Goal: Check status: Check status

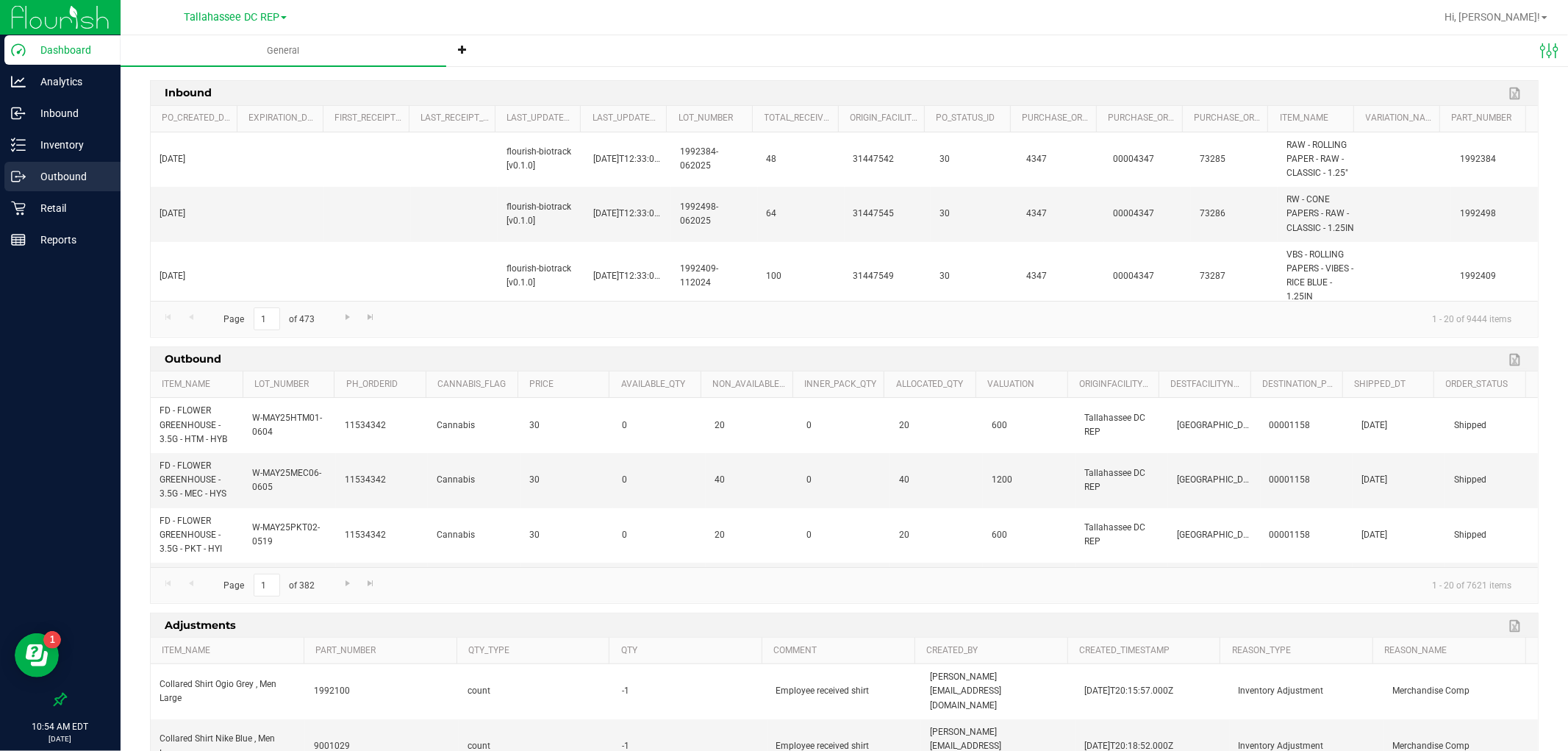
click at [66, 163] on div "Outbound" at bounding box center [62, 176] width 116 height 29
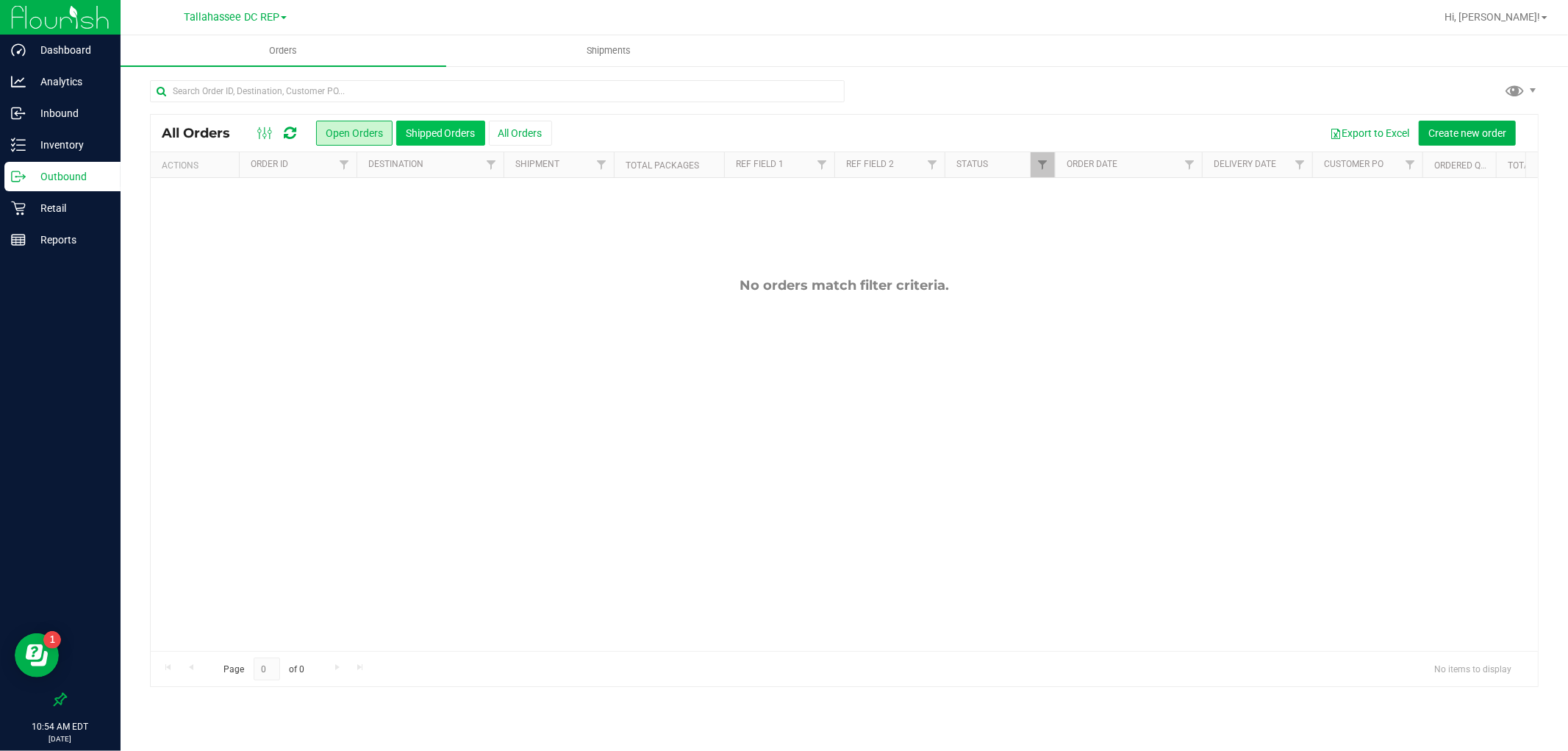
click at [403, 129] on button "Shipped Orders" at bounding box center [440, 132] width 89 height 25
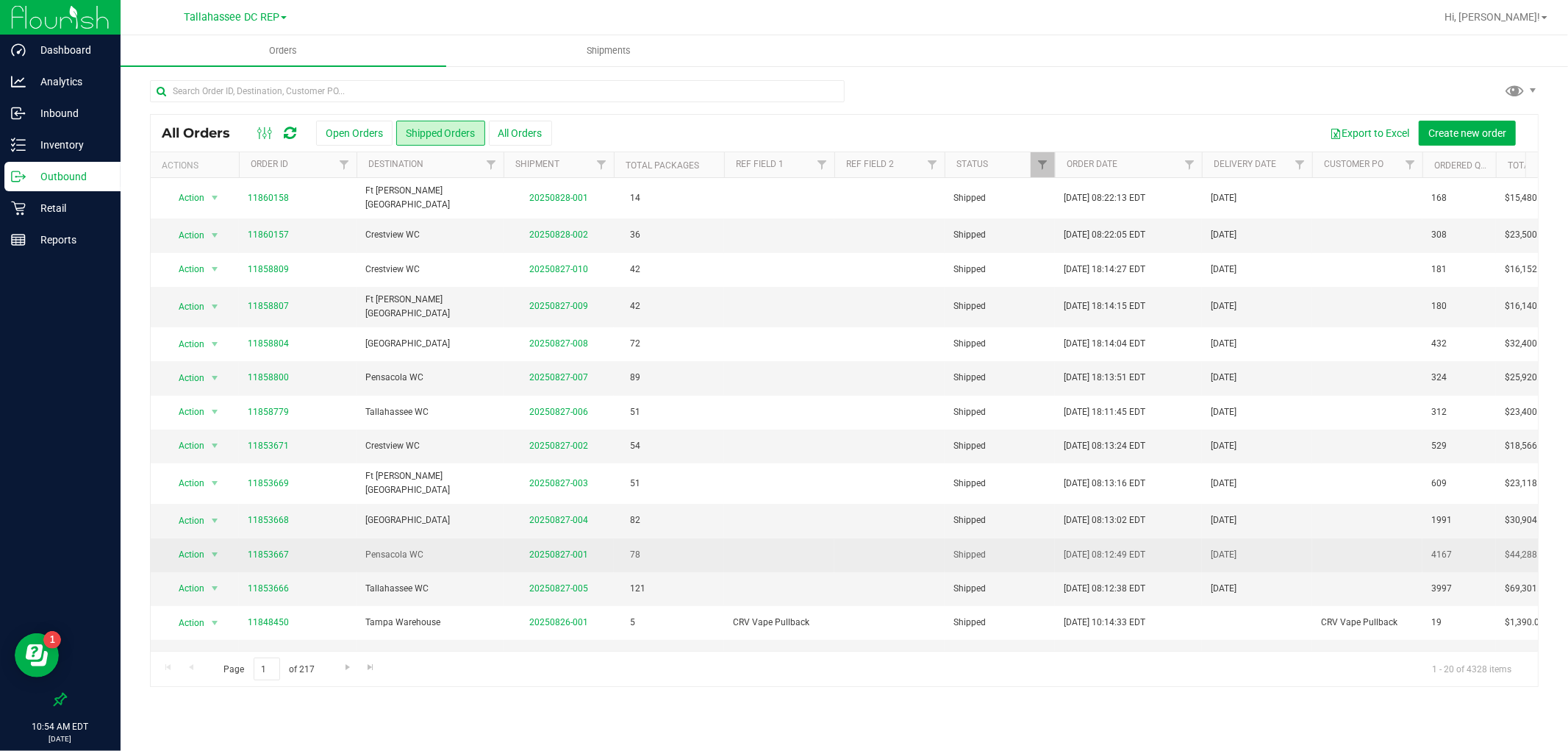
click at [632, 539] on td "78" at bounding box center [668, 555] width 110 height 34
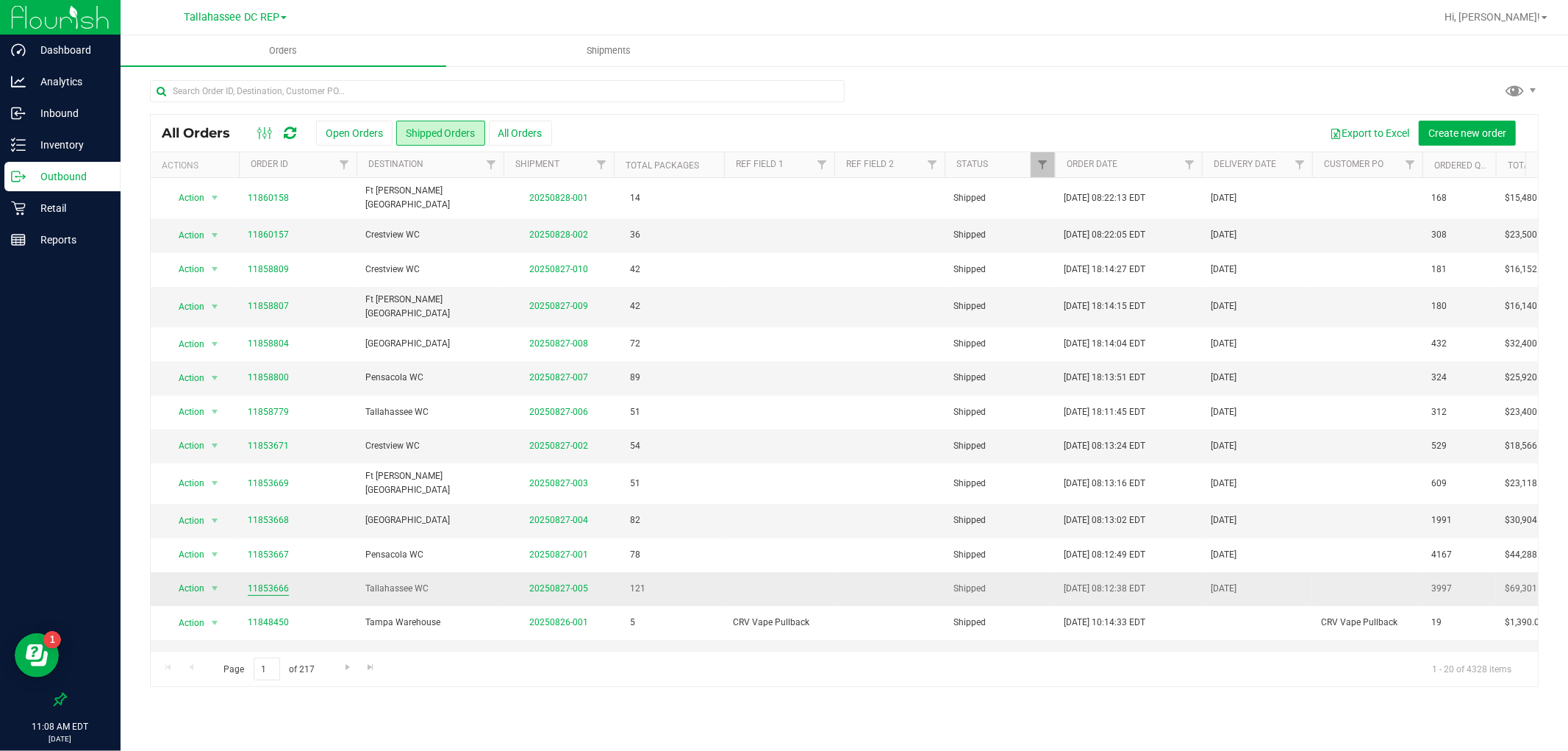
click at [253, 582] on link "11853666" at bounding box center [268, 589] width 41 height 14
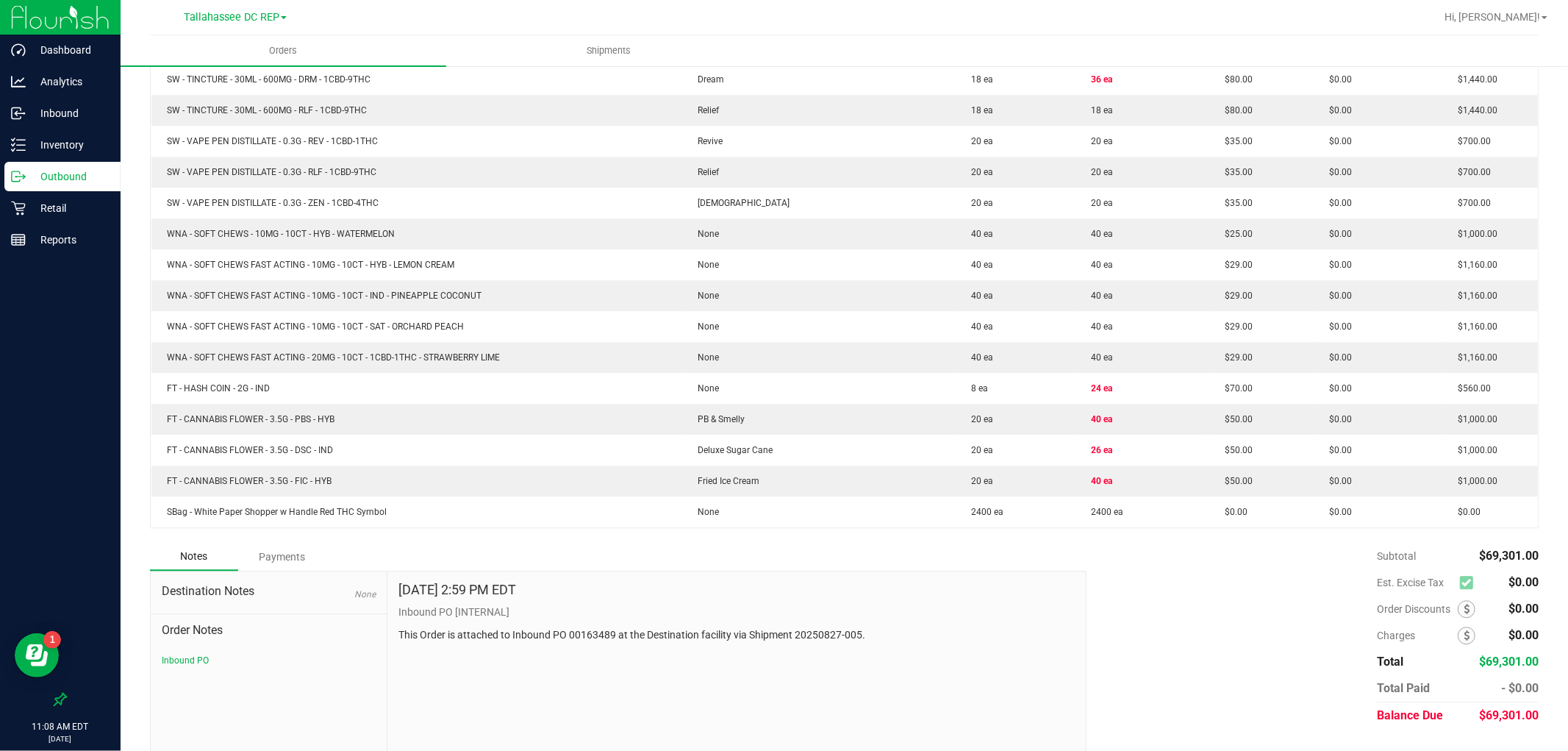
scroll to position [3053, 0]
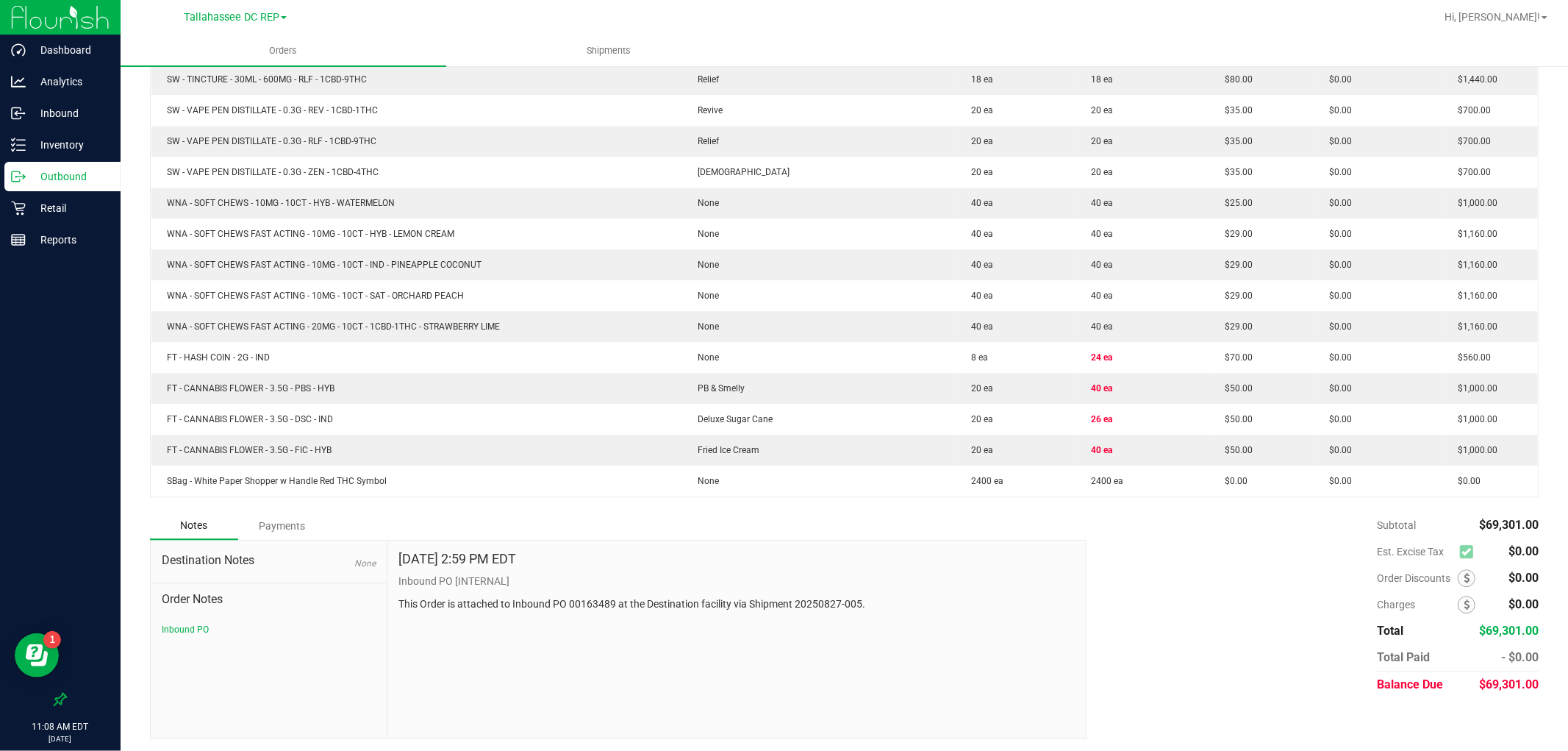
drag, startPoint x: 283, startPoint y: 346, endPoint x: 149, endPoint y: 362, distance: 135.0
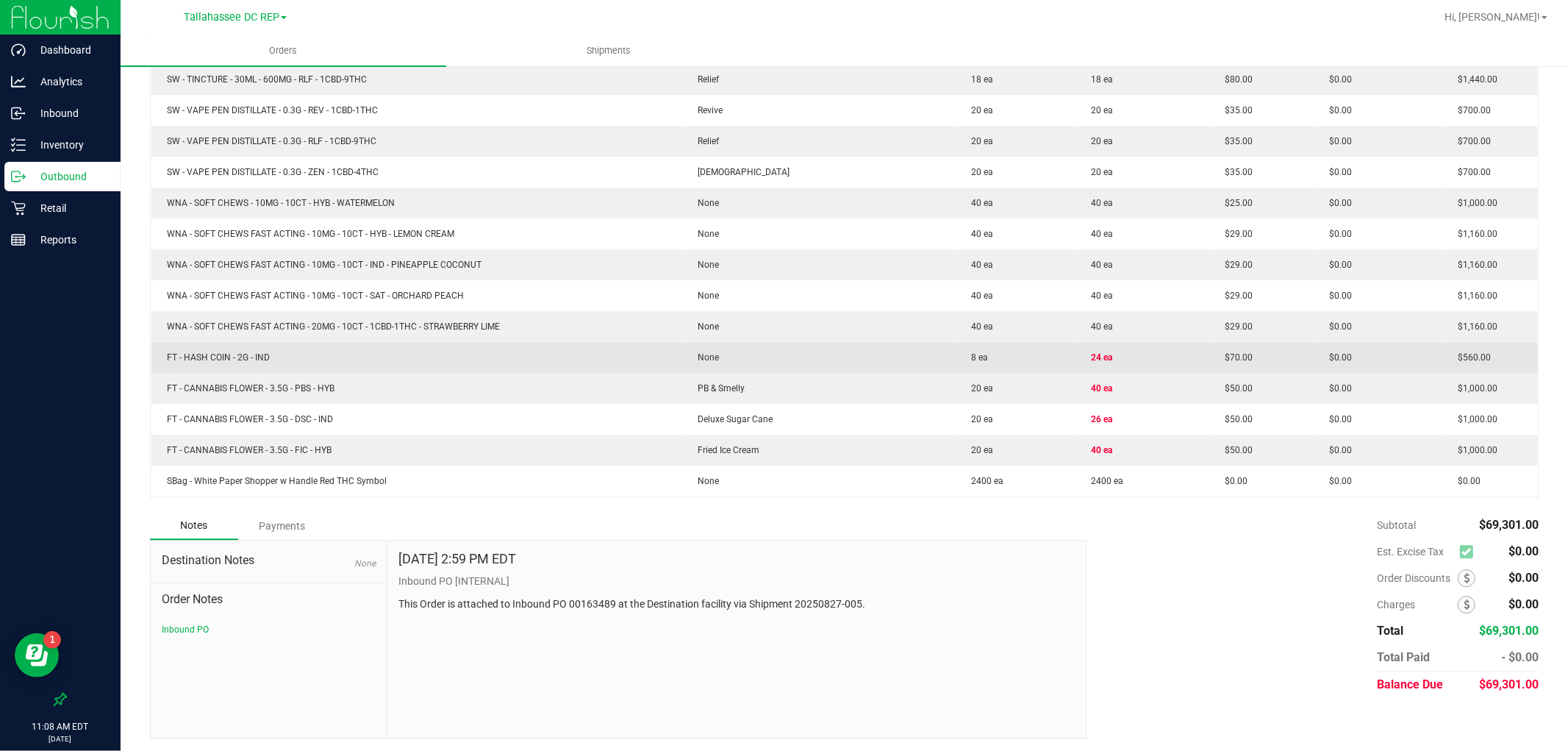
click at [156, 358] on td "FT - HASH COIN - 2G - IND" at bounding box center [416, 357] width 531 height 31
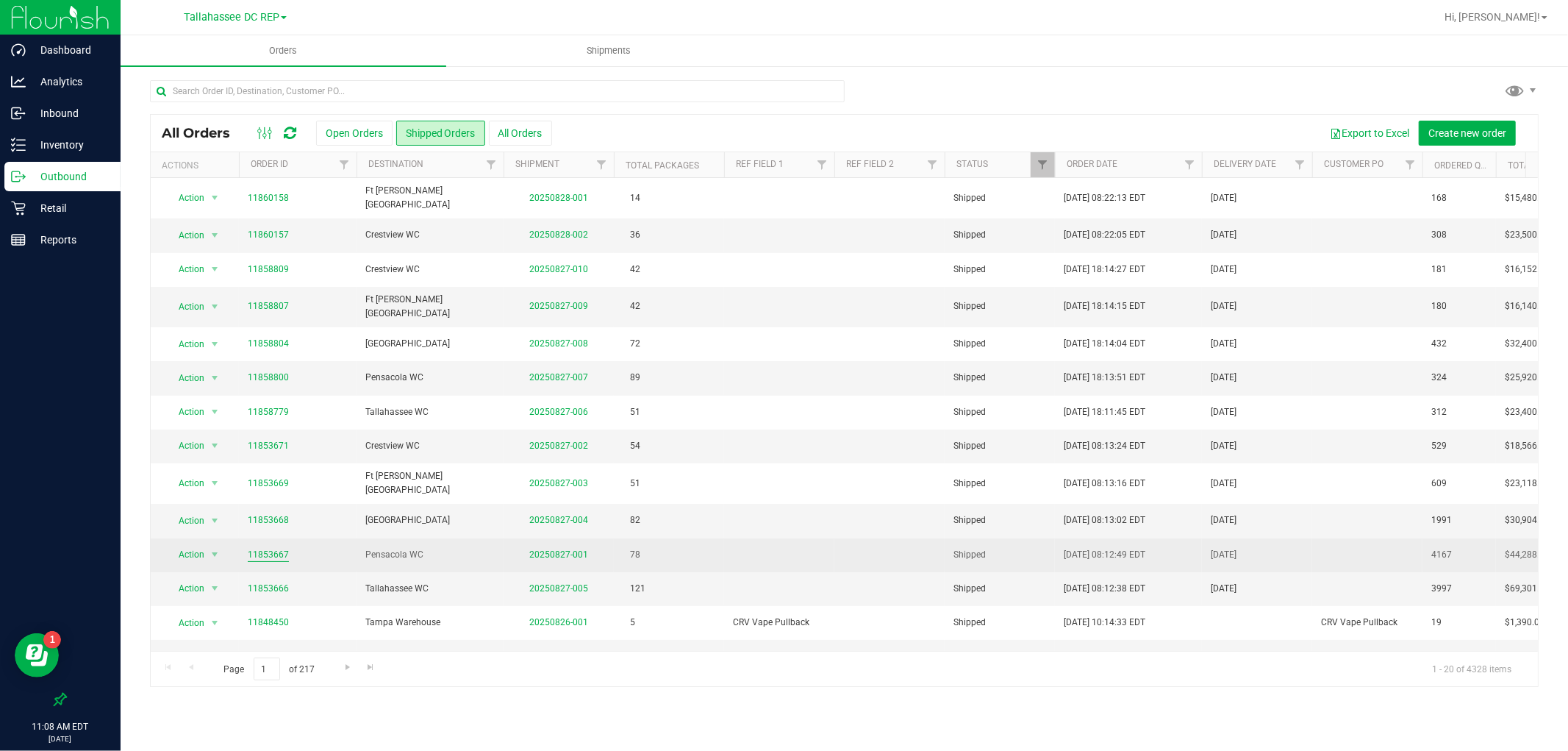
click at [261, 548] on link "11853667" at bounding box center [268, 554] width 41 height 14
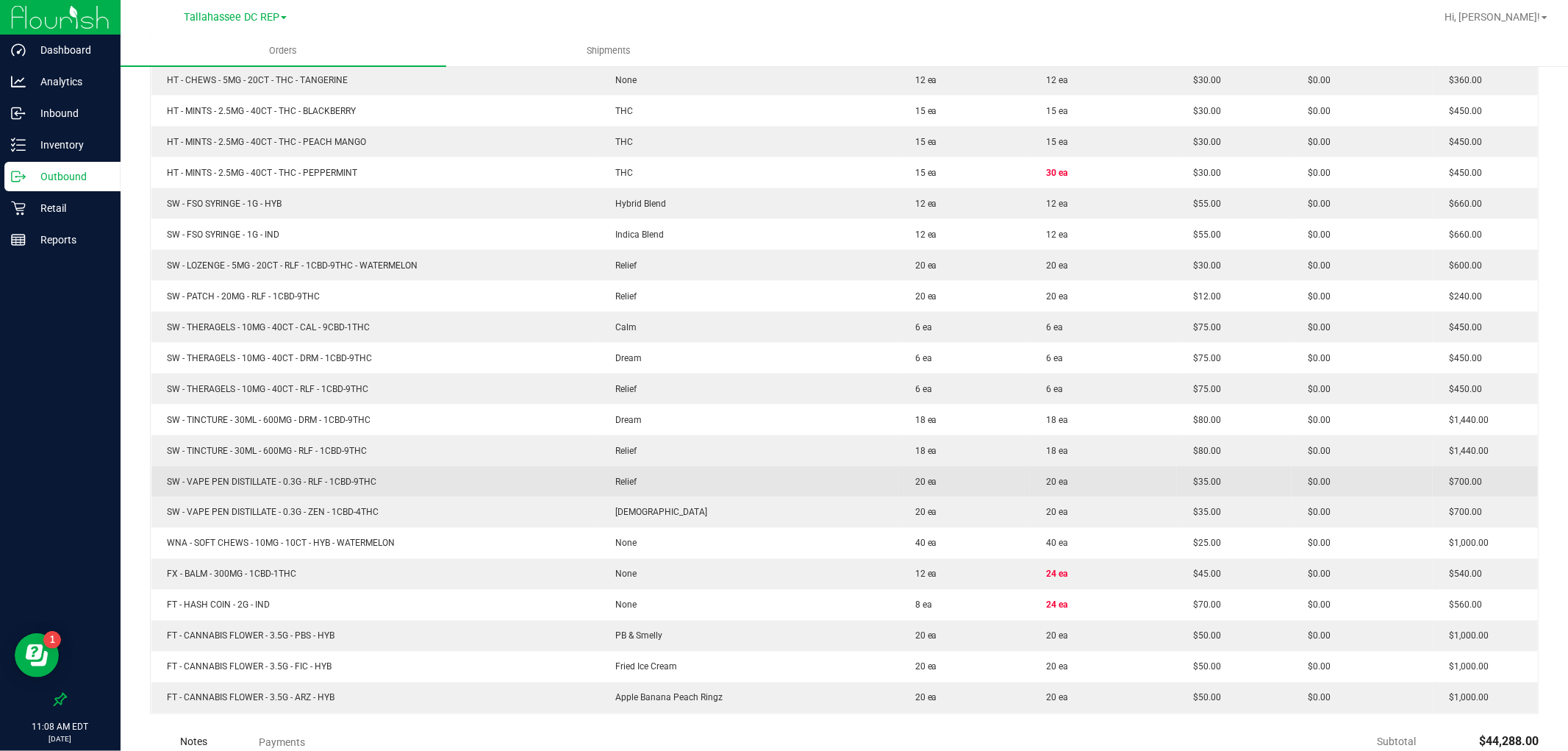
scroll to position [2097, 0]
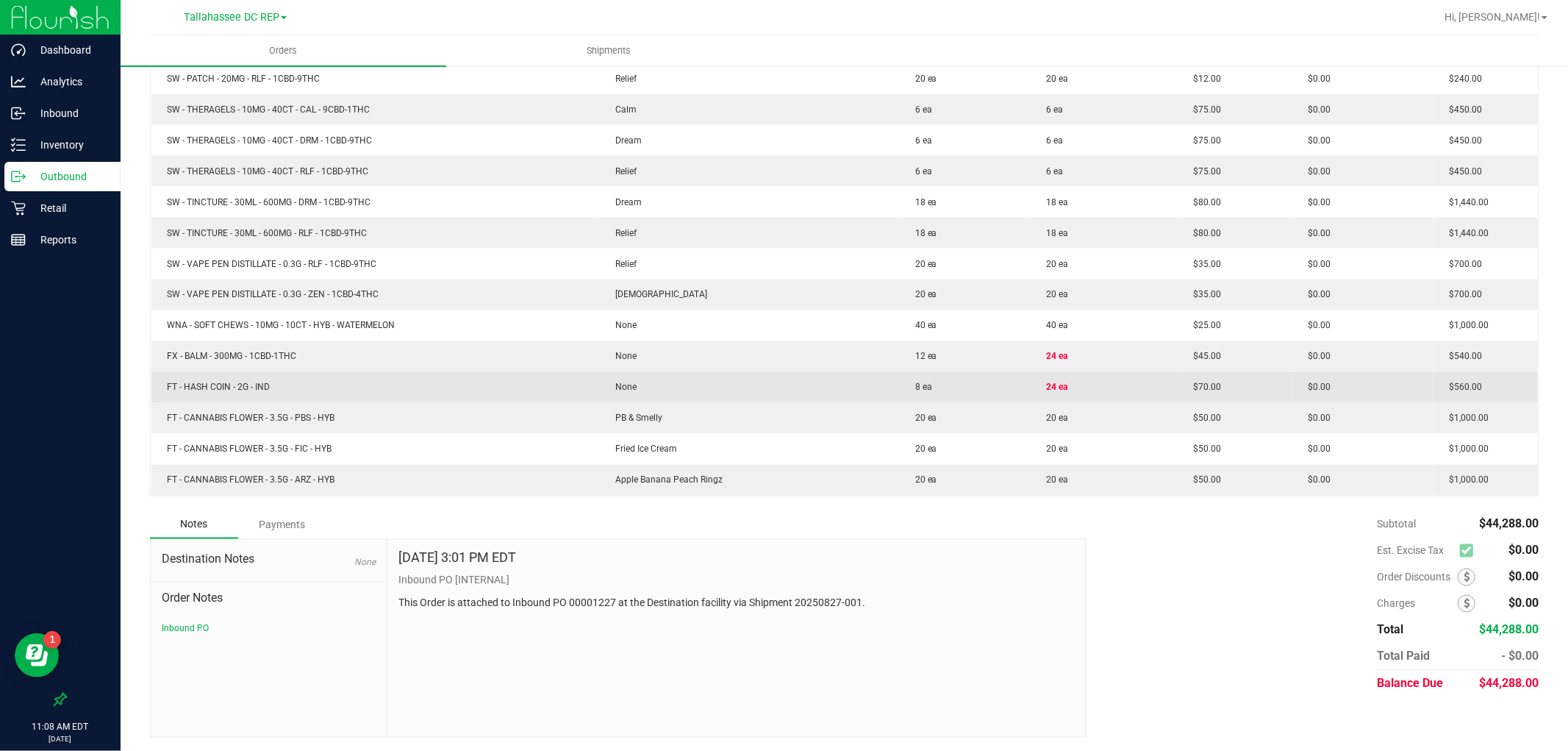
drag, startPoint x: 281, startPoint y: 385, endPoint x: 158, endPoint y: 387, distance: 123.0
click at [158, 387] on td "FT - HASH COIN - 2G - IND" at bounding box center [375, 387] width 448 height 31
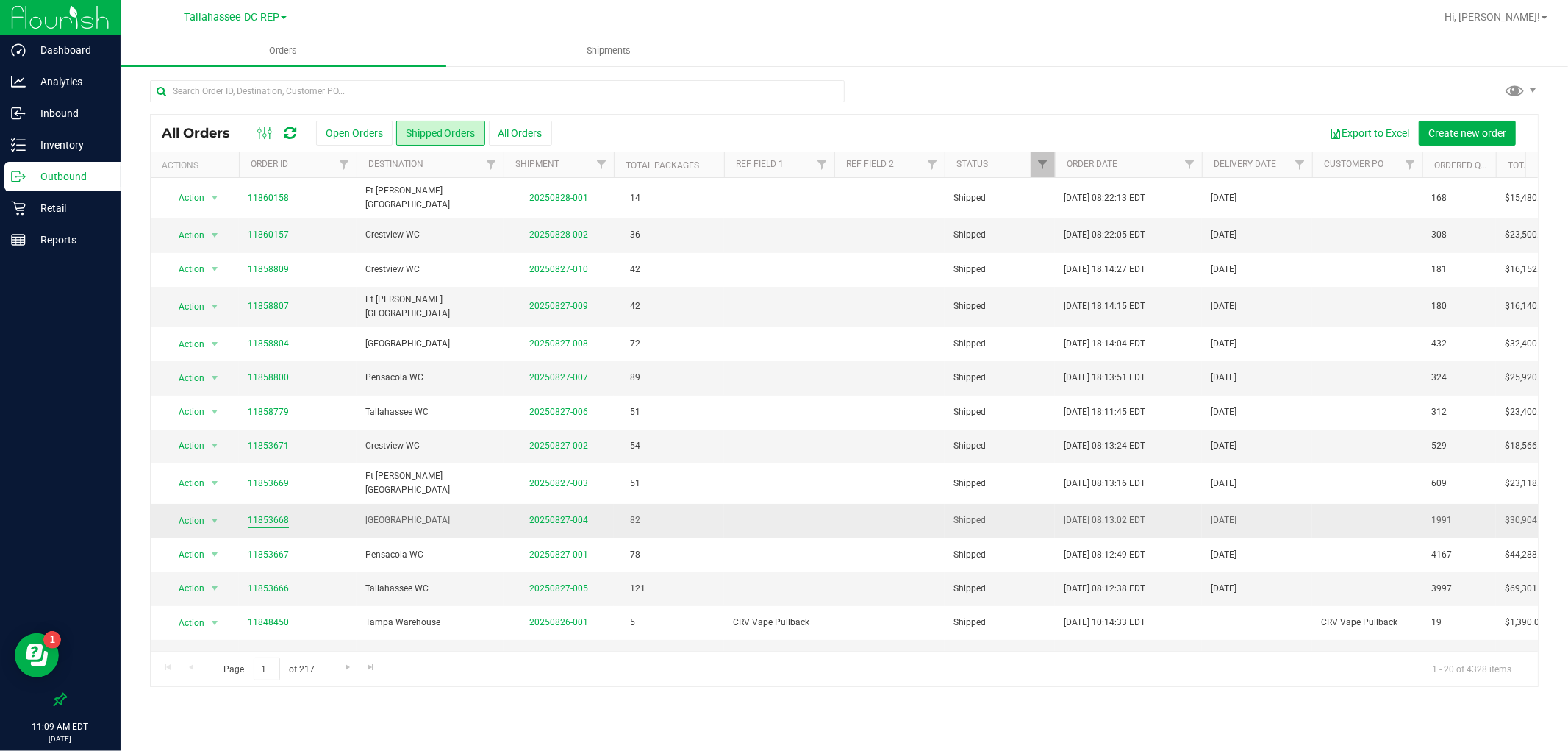
click at [269, 513] on link "11853668" at bounding box center [268, 520] width 41 height 14
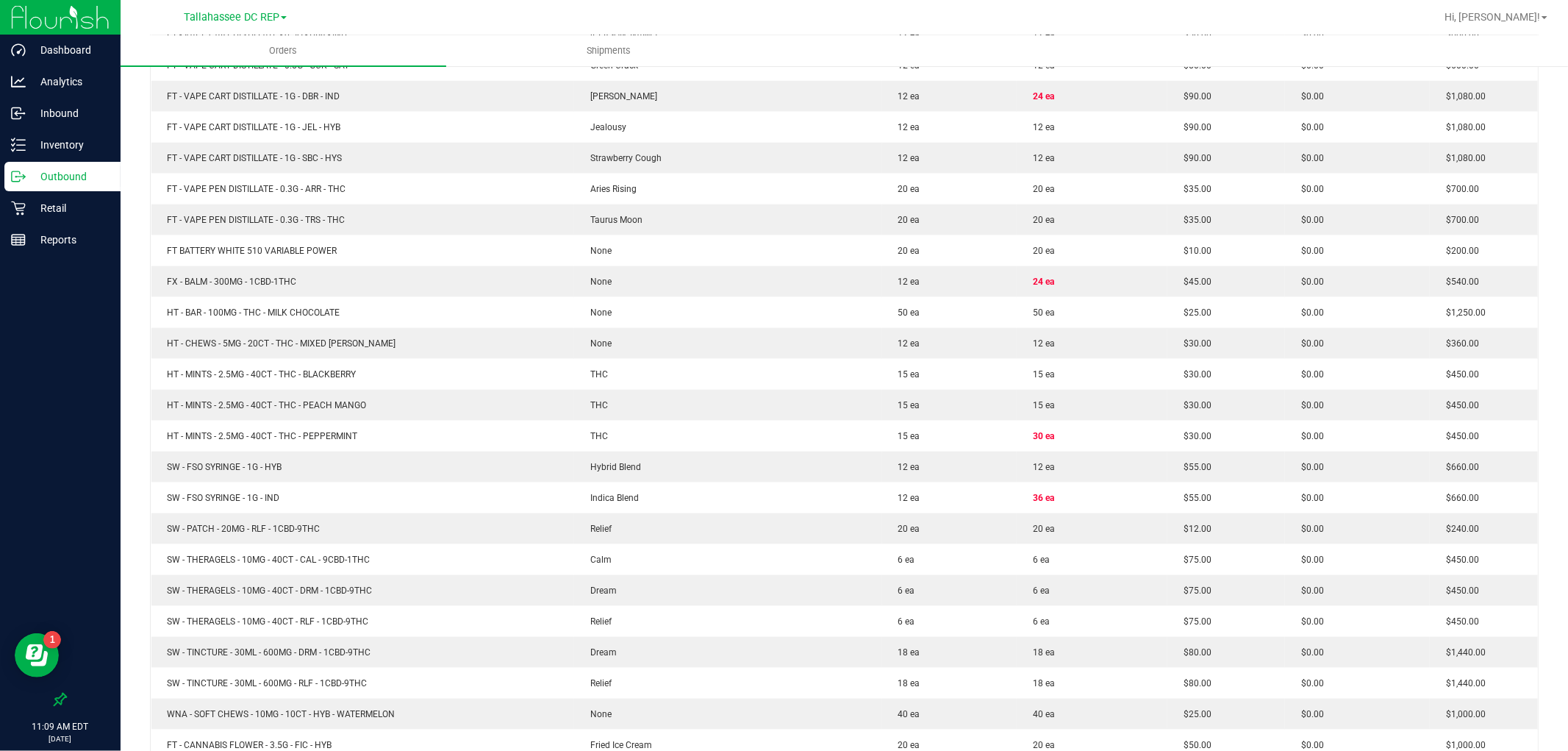
scroll to position [1633, 0]
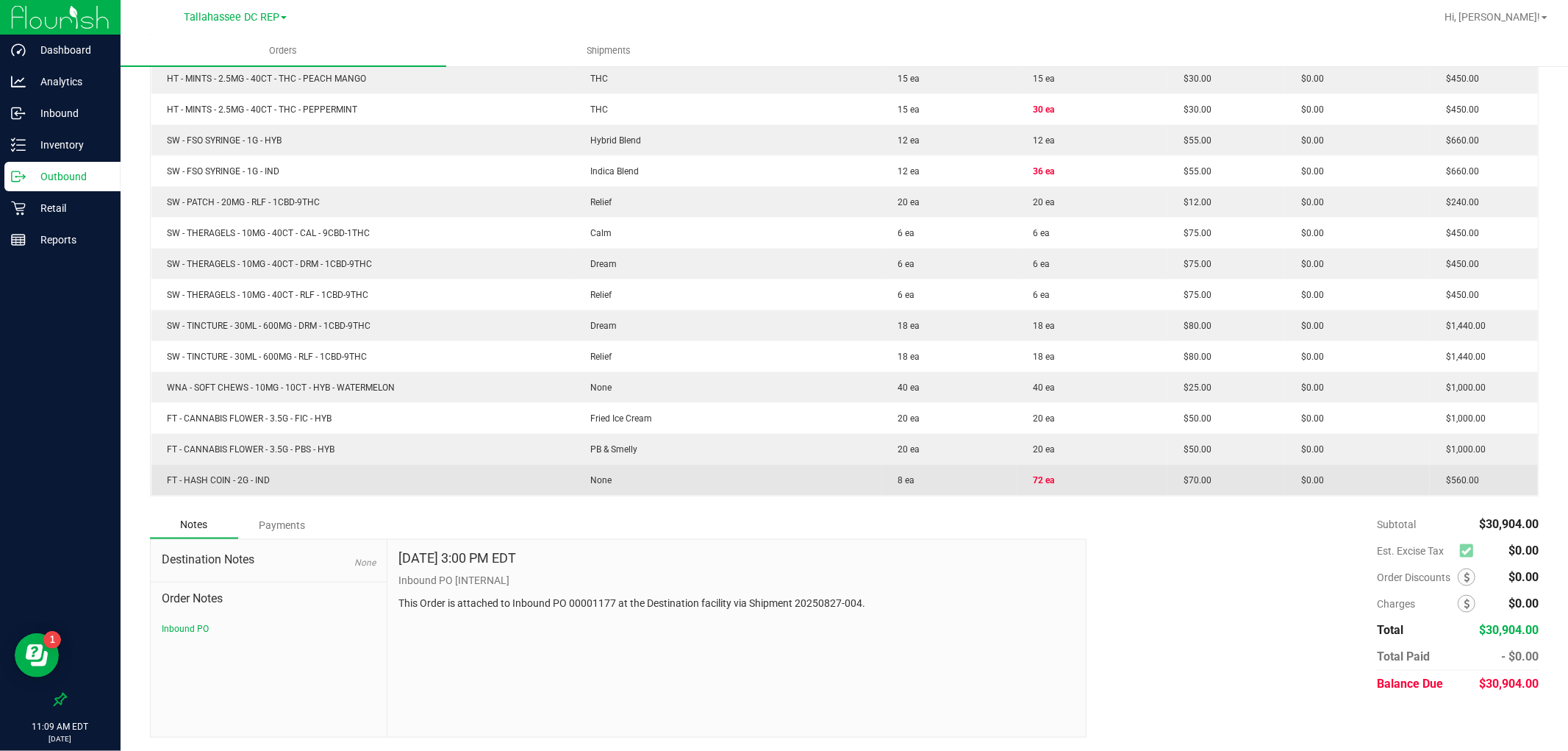
drag, startPoint x: 281, startPoint y: 469, endPoint x: 167, endPoint y: 480, distance: 114.5
click at [167, 480] on td "FT - HASH COIN - 2G - IND" at bounding box center [362, 479] width 422 height 31
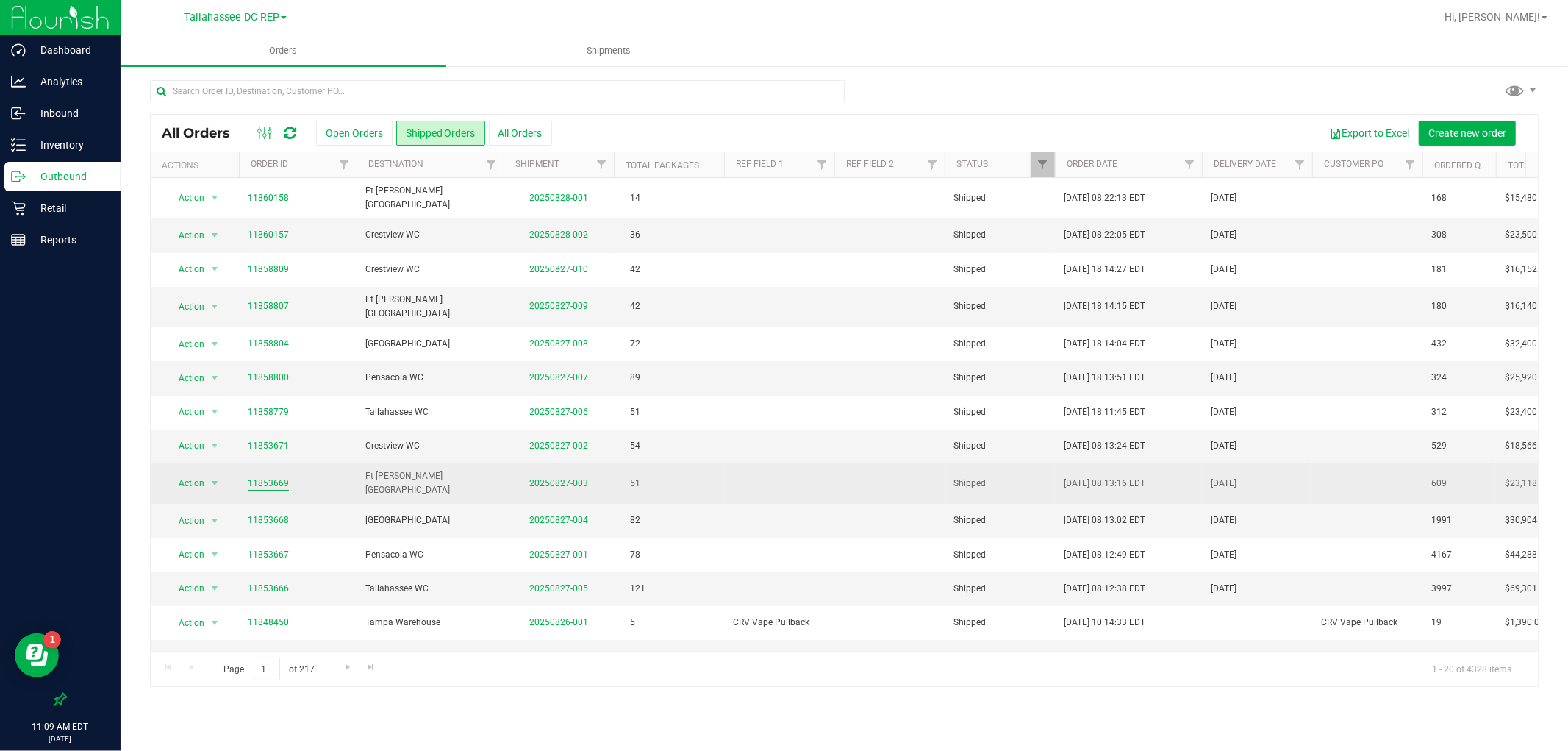
click at [273, 476] on link "11853669" at bounding box center [268, 483] width 41 height 14
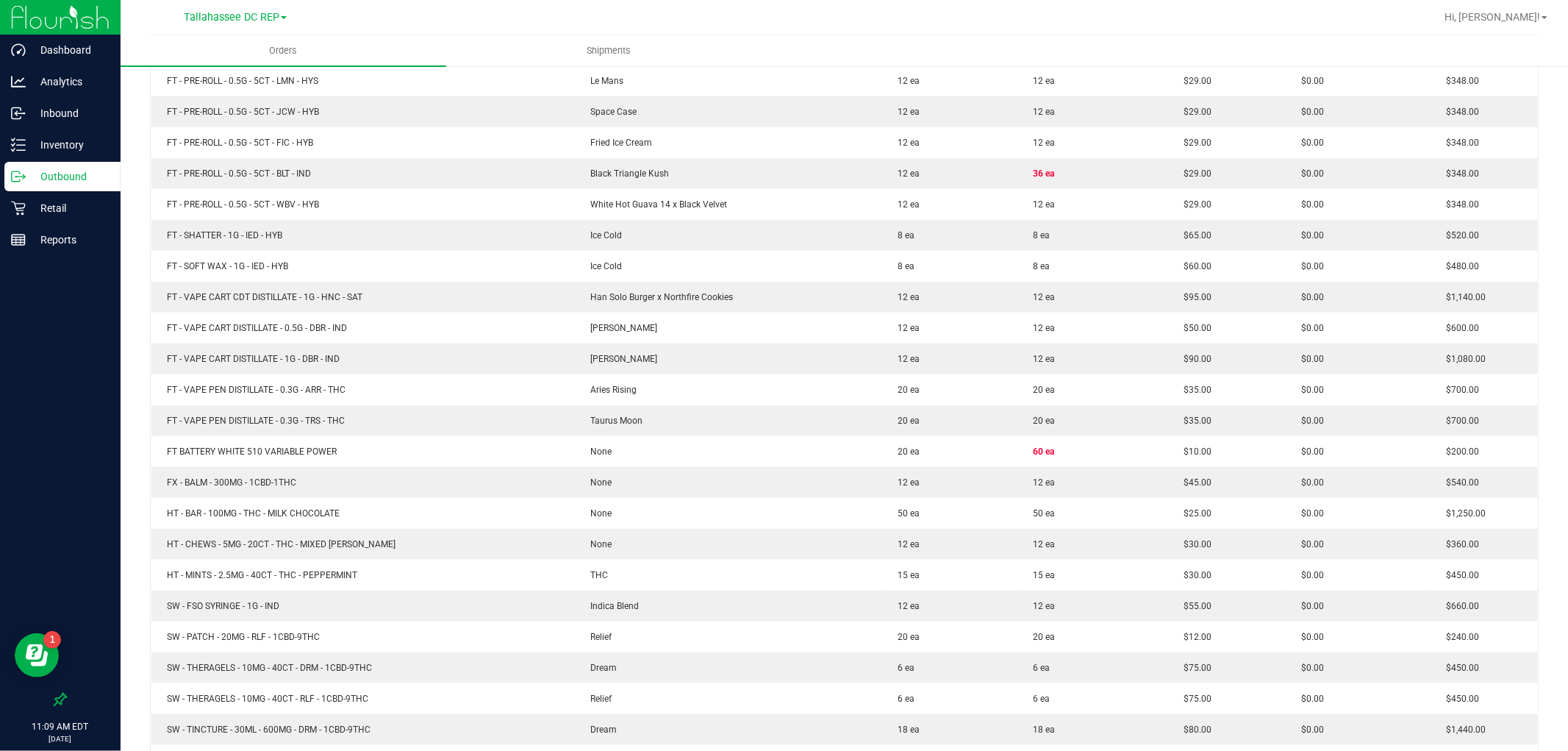
scroll to position [1170, 0]
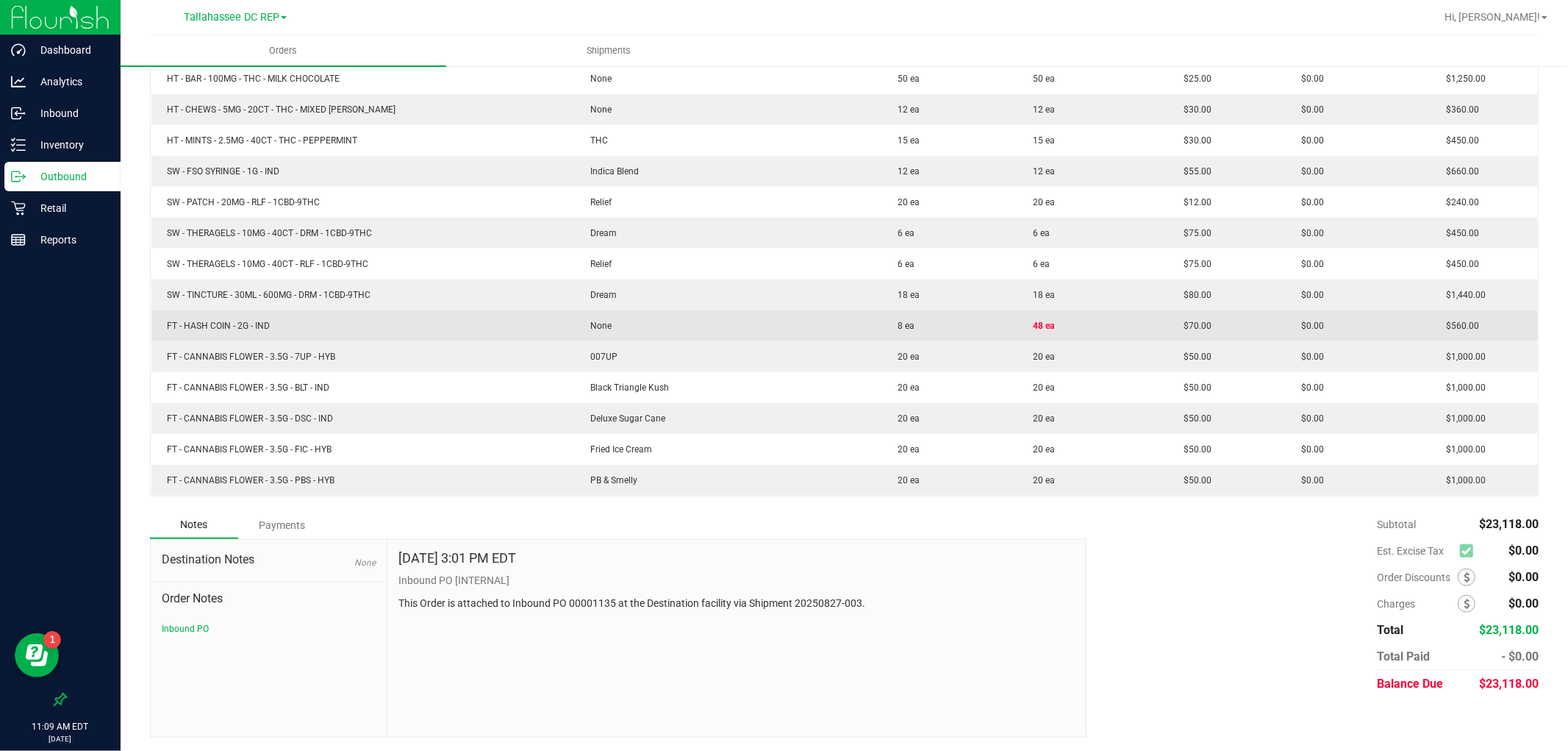
drag, startPoint x: 292, startPoint y: 324, endPoint x: 165, endPoint y: 331, distance: 127.2
click at [165, 331] on td "FT - HASH COIN - 2G - IND" at bounding box center [362, 325] width 422 height 31
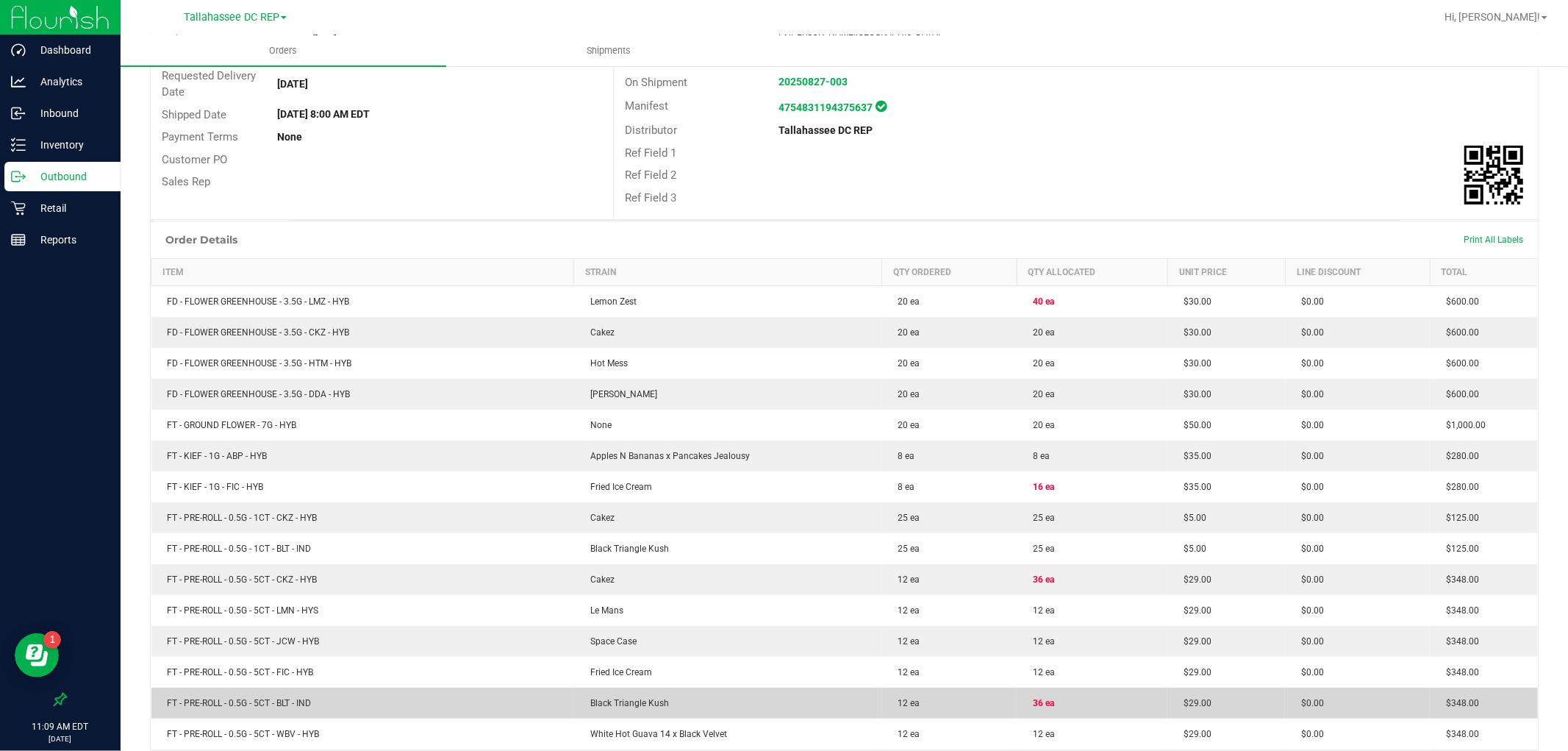
scroll to position [0, 0]
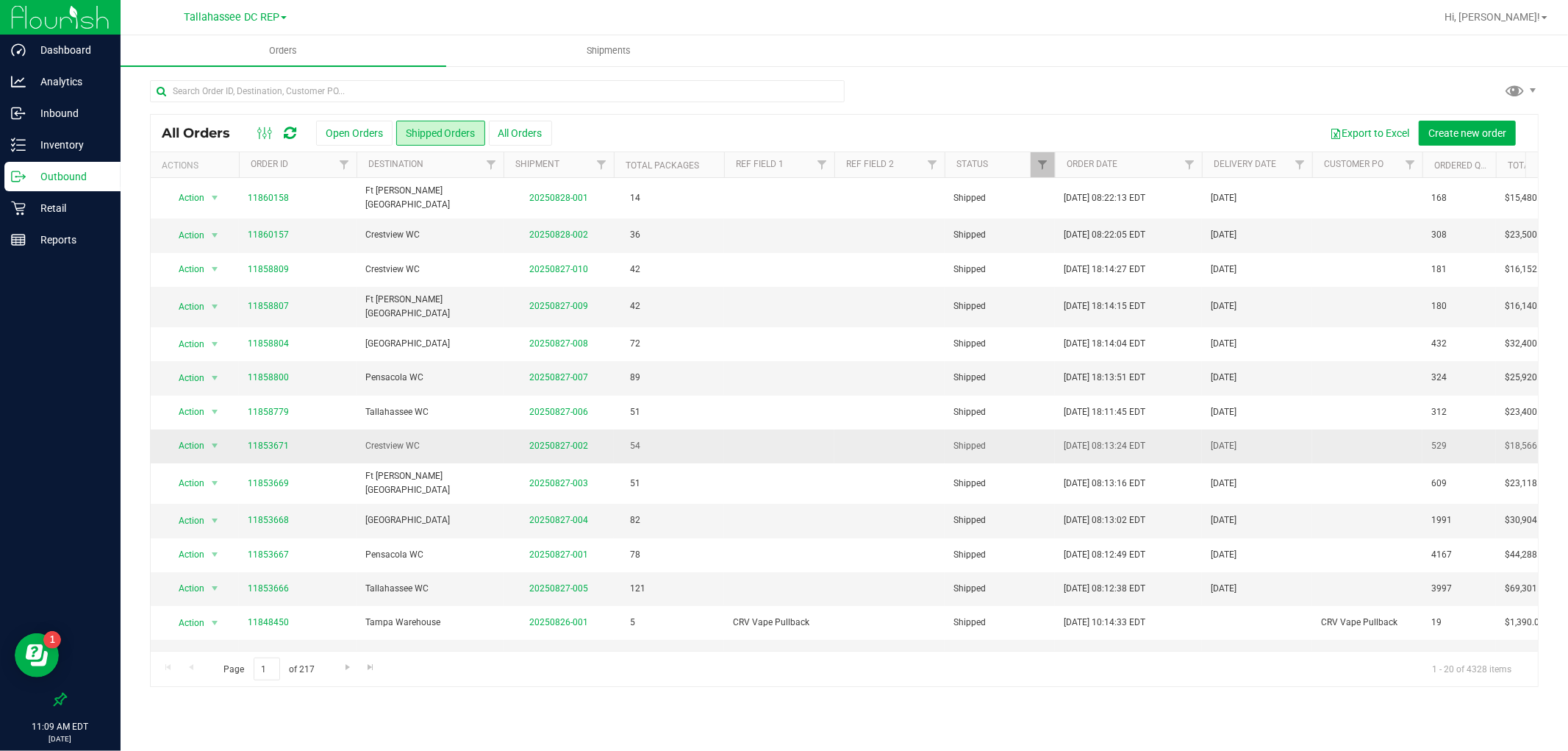
scroll to position [163, 0]
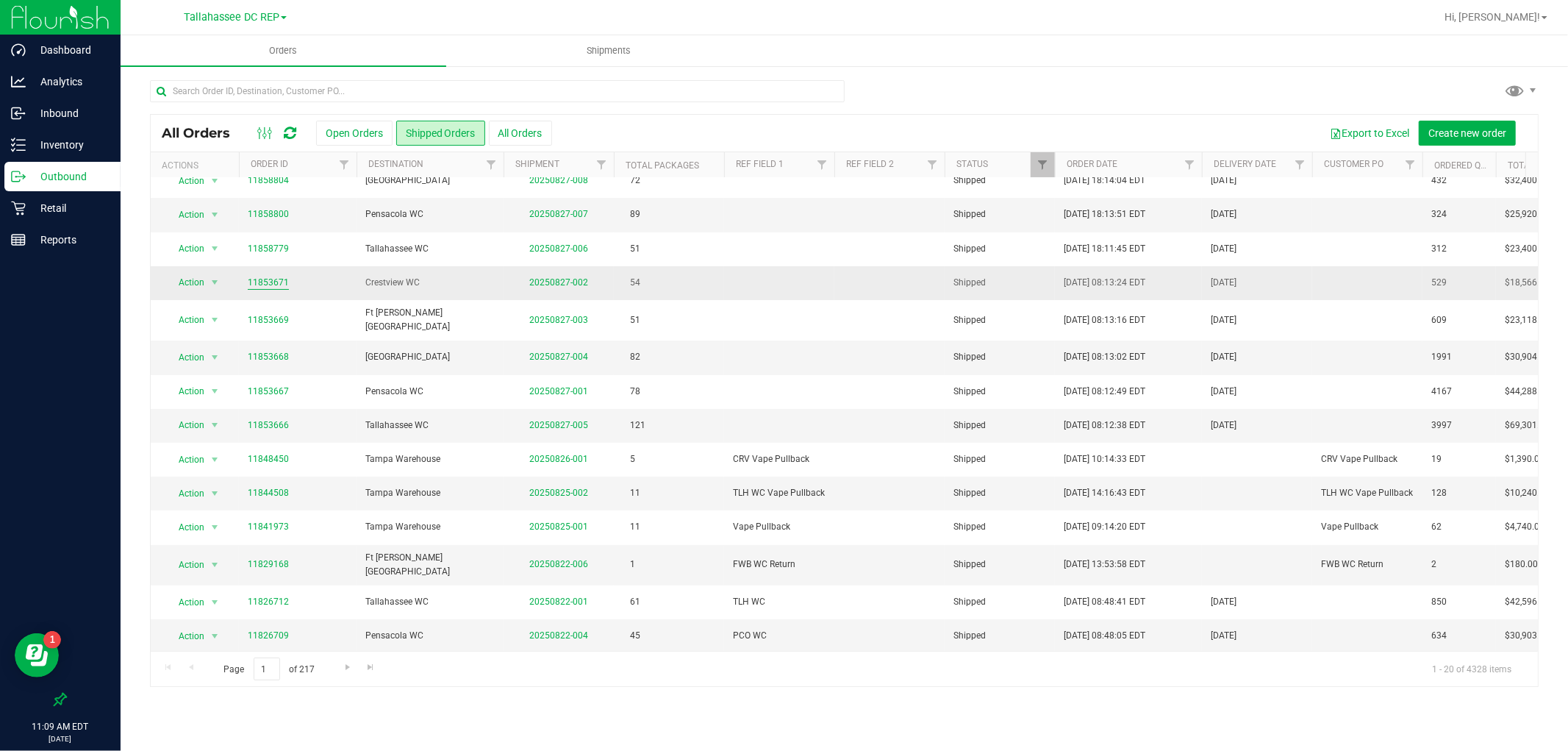
click at [258, 276] on link "11853671" at bounding box center [268, 283] width 41 height 14
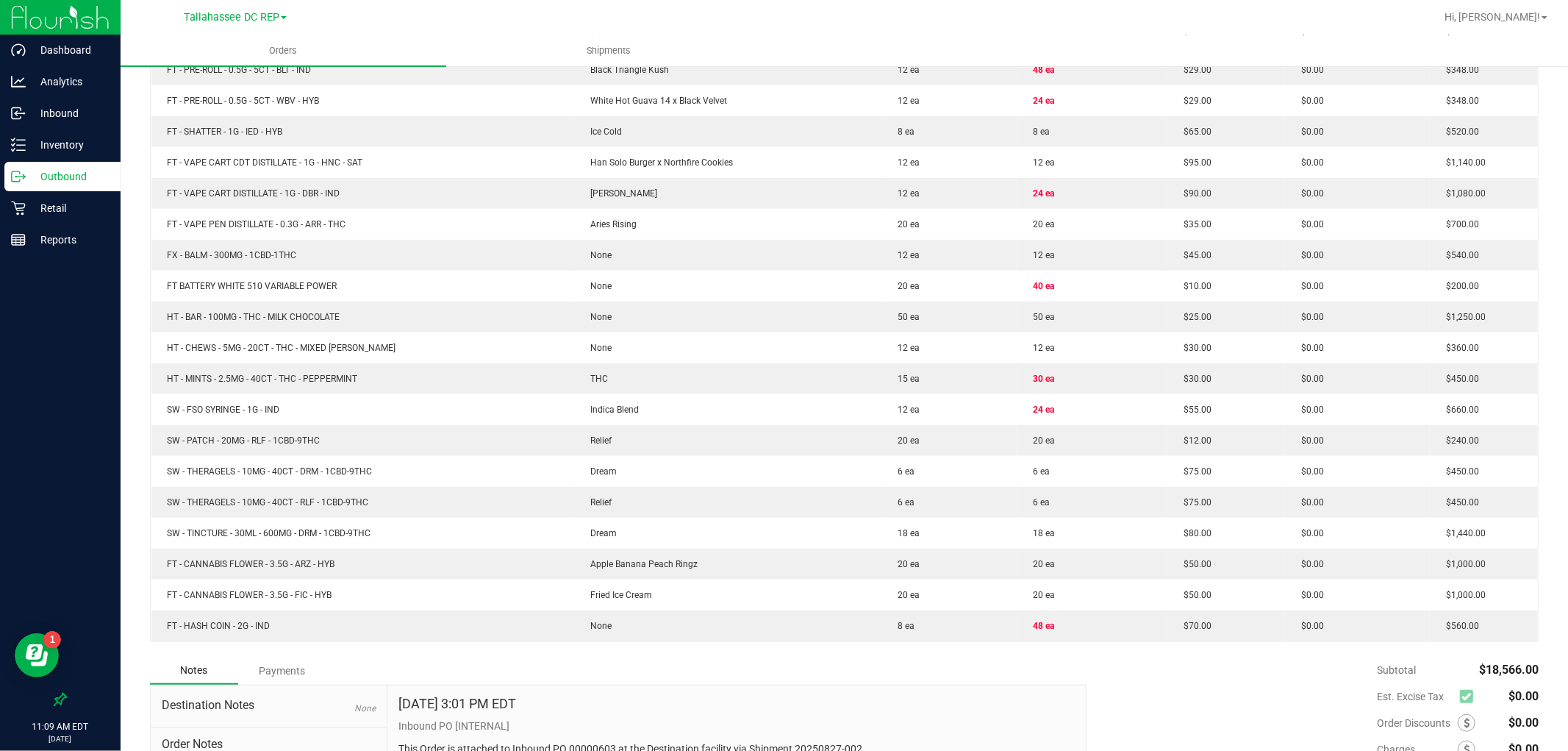
scroll to position [1046, 0]
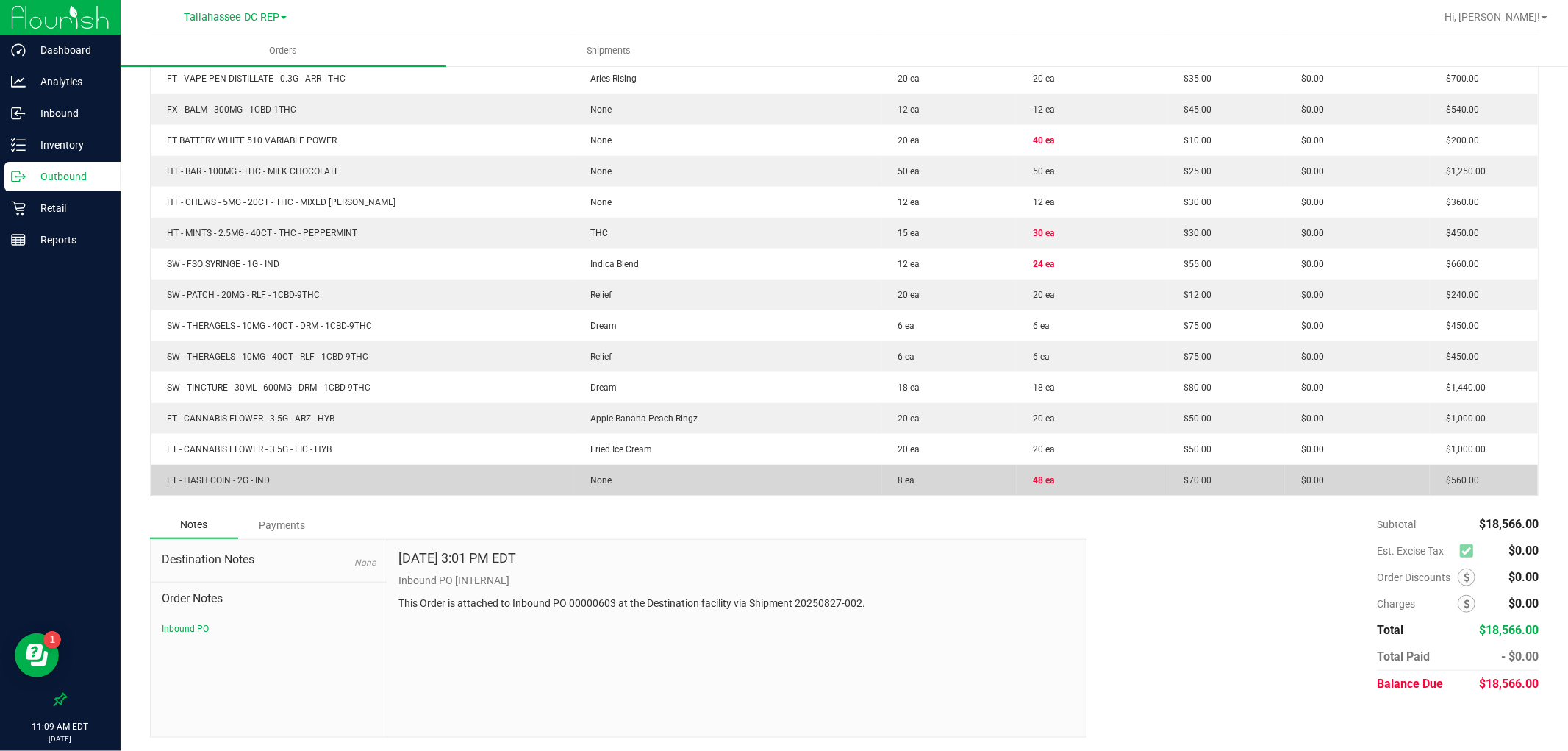
drag, startPoint x: 342, startPoint y: 470, endPoint x: 155, endPoint y: 481, distance: 187.3
click at [155, 481] on td "FT - HASH COIN - 2G - IND" at bounding box center [362, 479] width 422 height 31
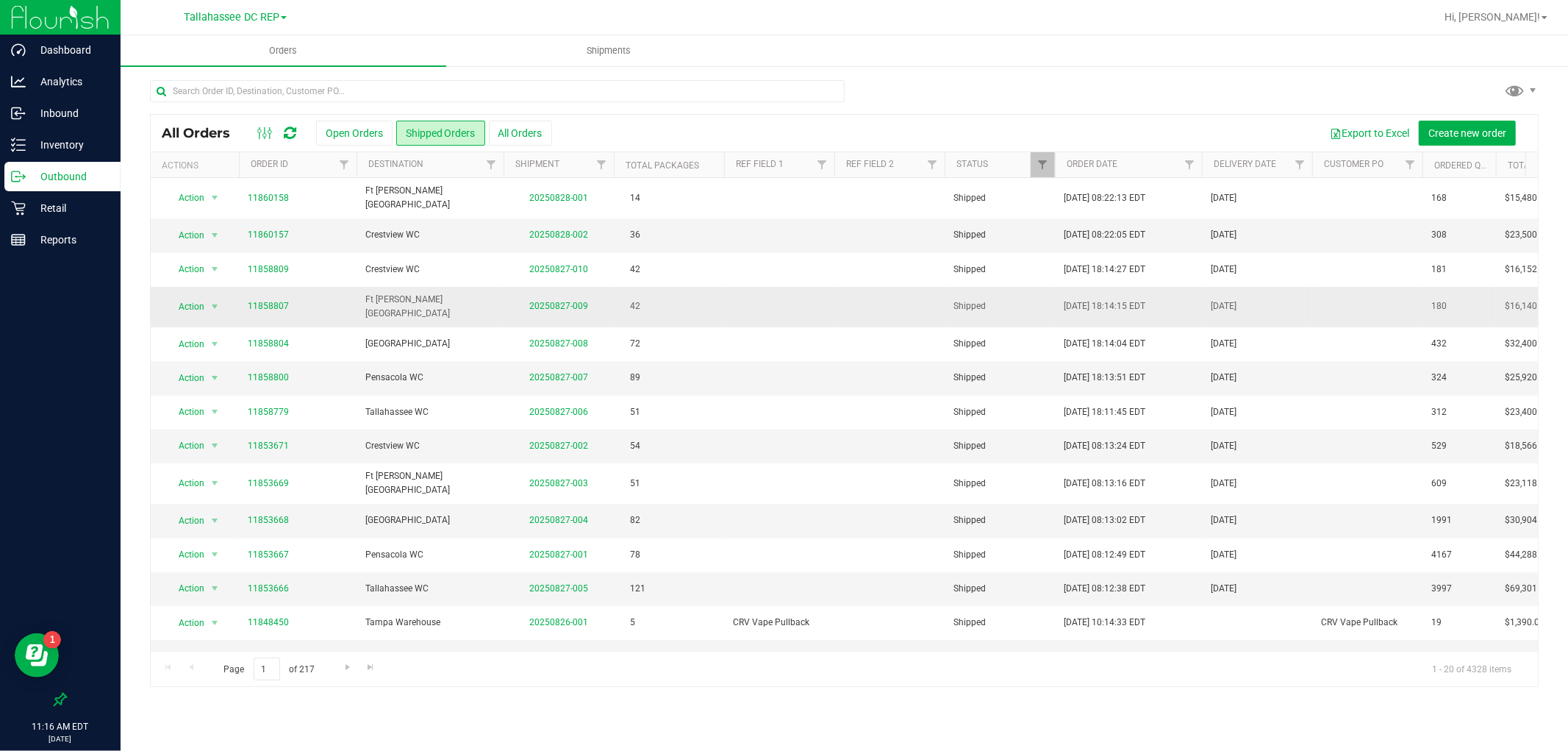
click at [689, 295] on td "42" at bounding box center [668, 307] width 110 height 40
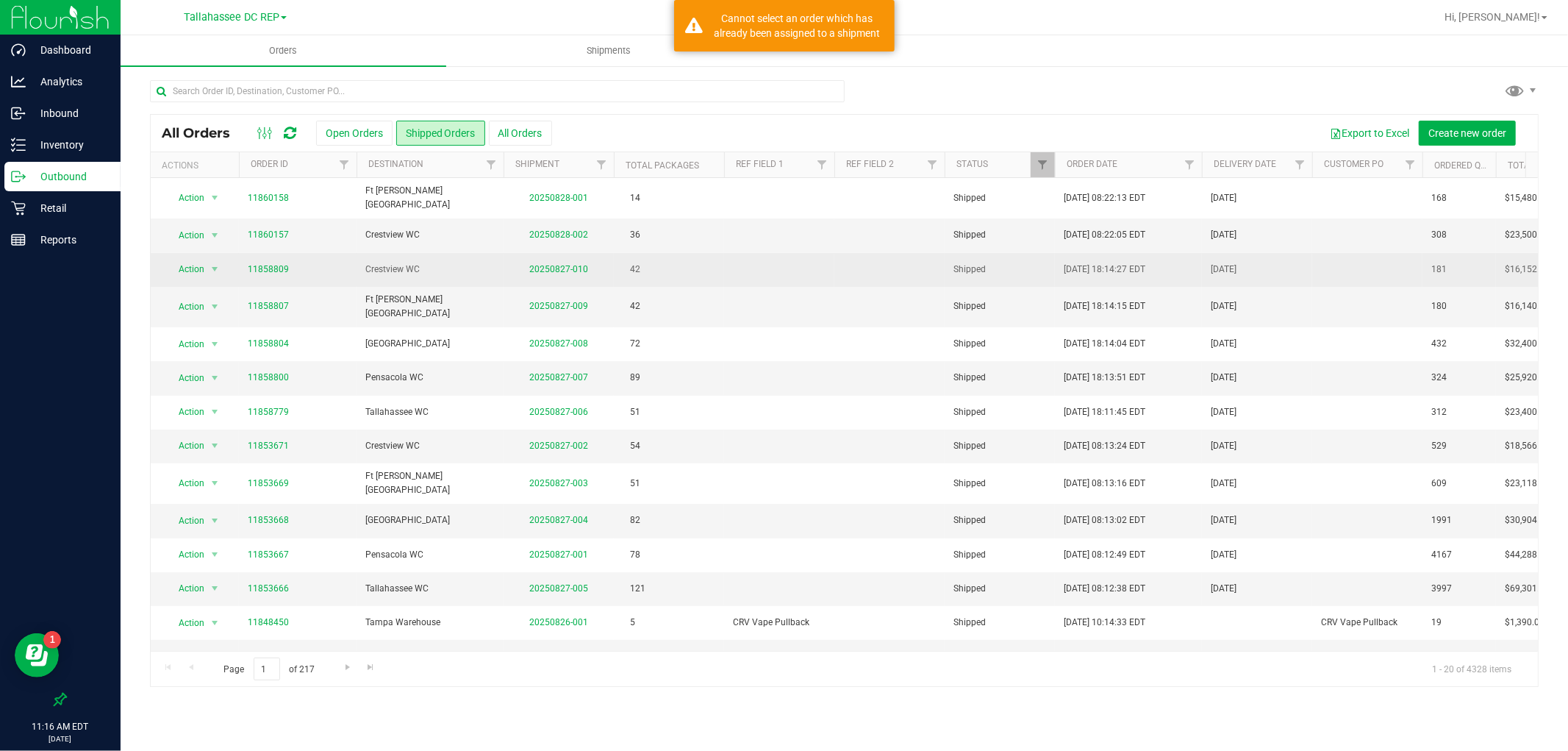
click at [784, 260] on td at bounding box center [778, 269] width 110 height 34
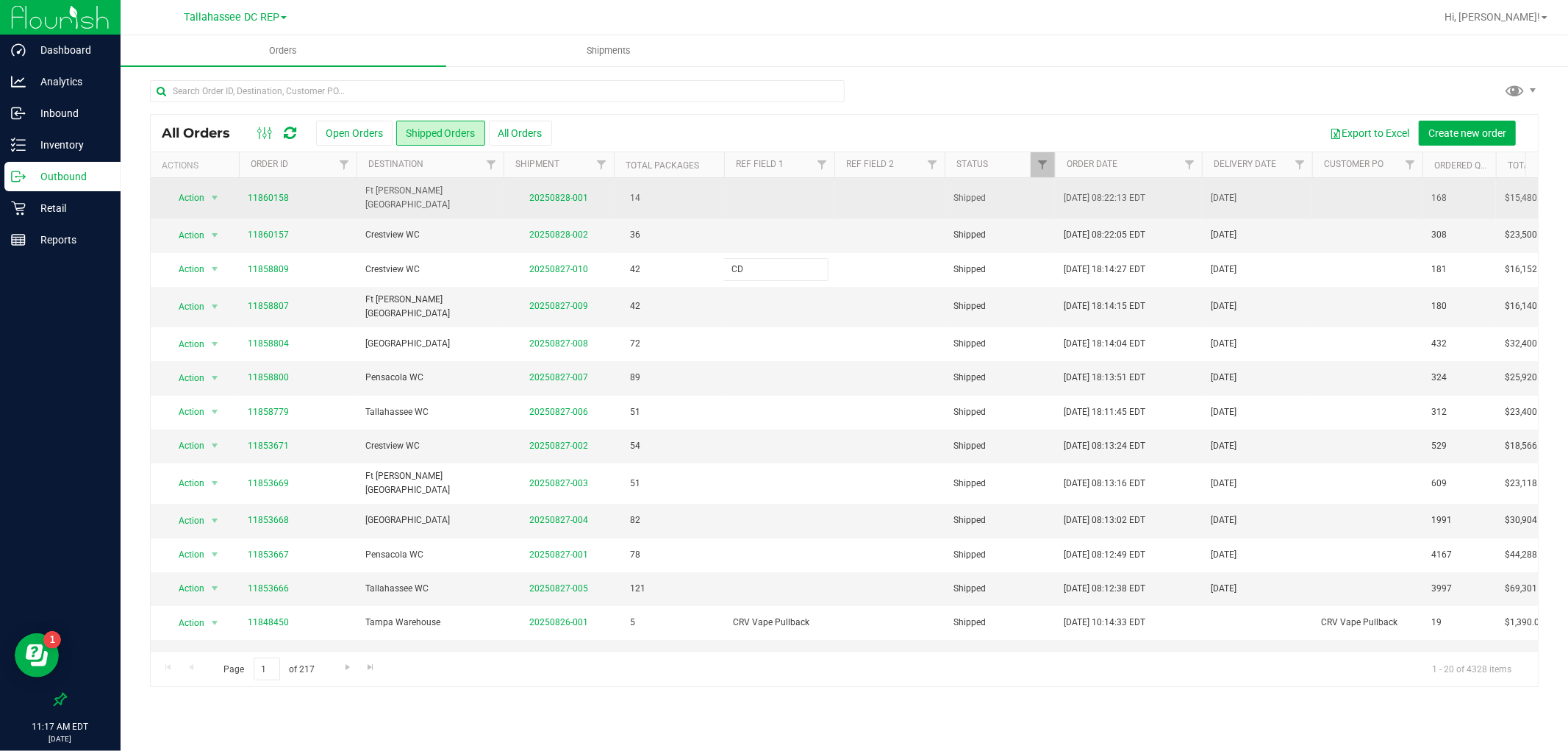
type input "C"
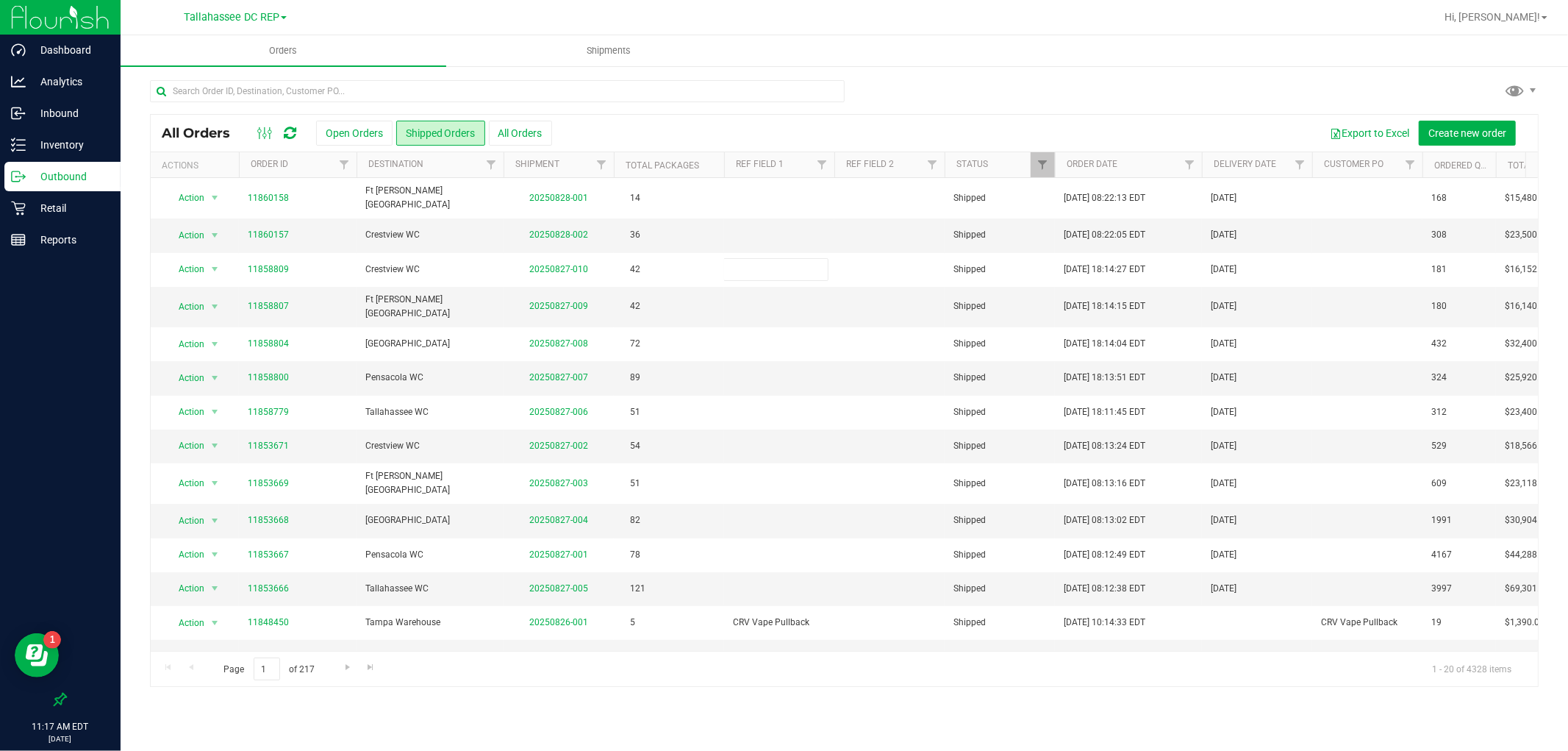
click at [818, 129] on div "Export to Excel Create new order" at bounding box center [1039, 132] width 974 height 25
click at [50, 138] on p "Inventory" at bounding box center [70, 145] width 88 height 18
